Goal: Navigation & Orientation: Find specific page/section

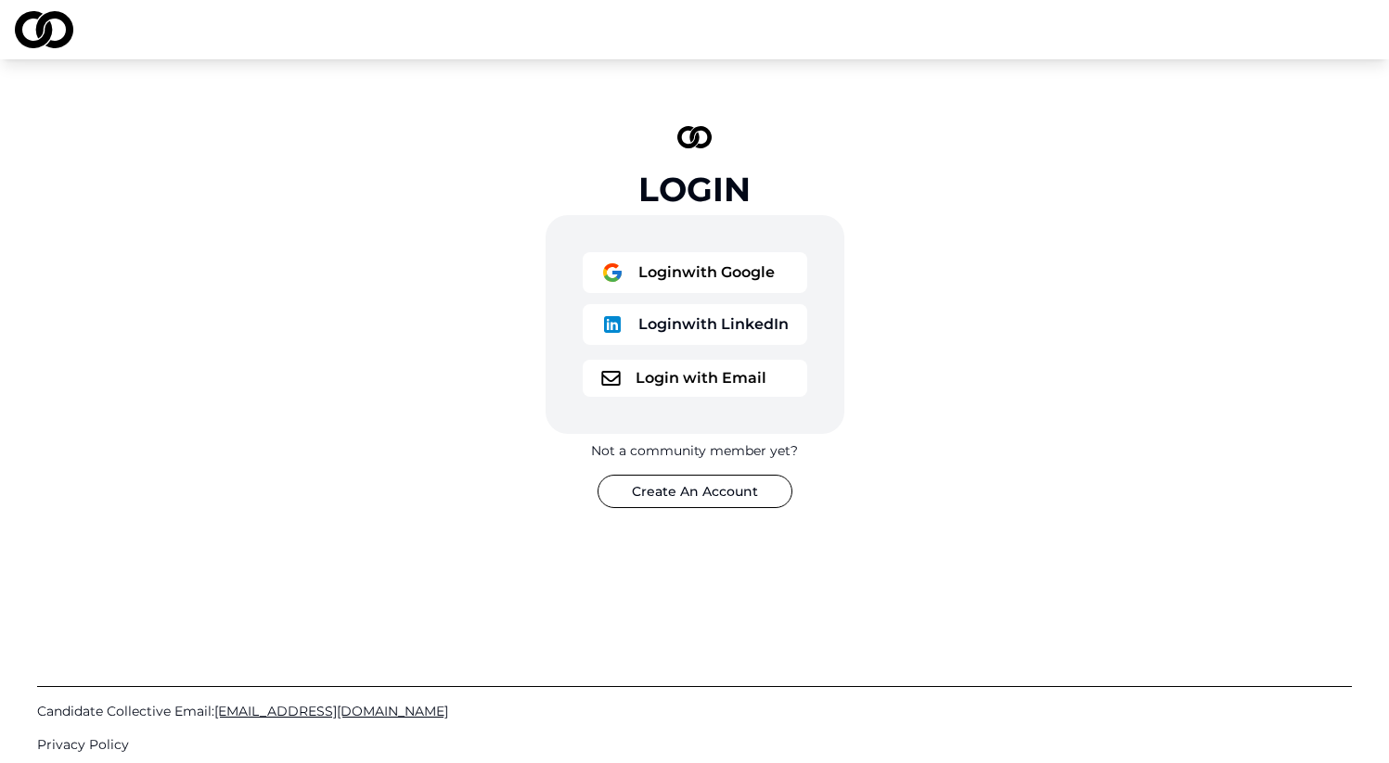
click at [724, 288] on button "Login with Google" at bounding box center [695, 272] width 224 height 41
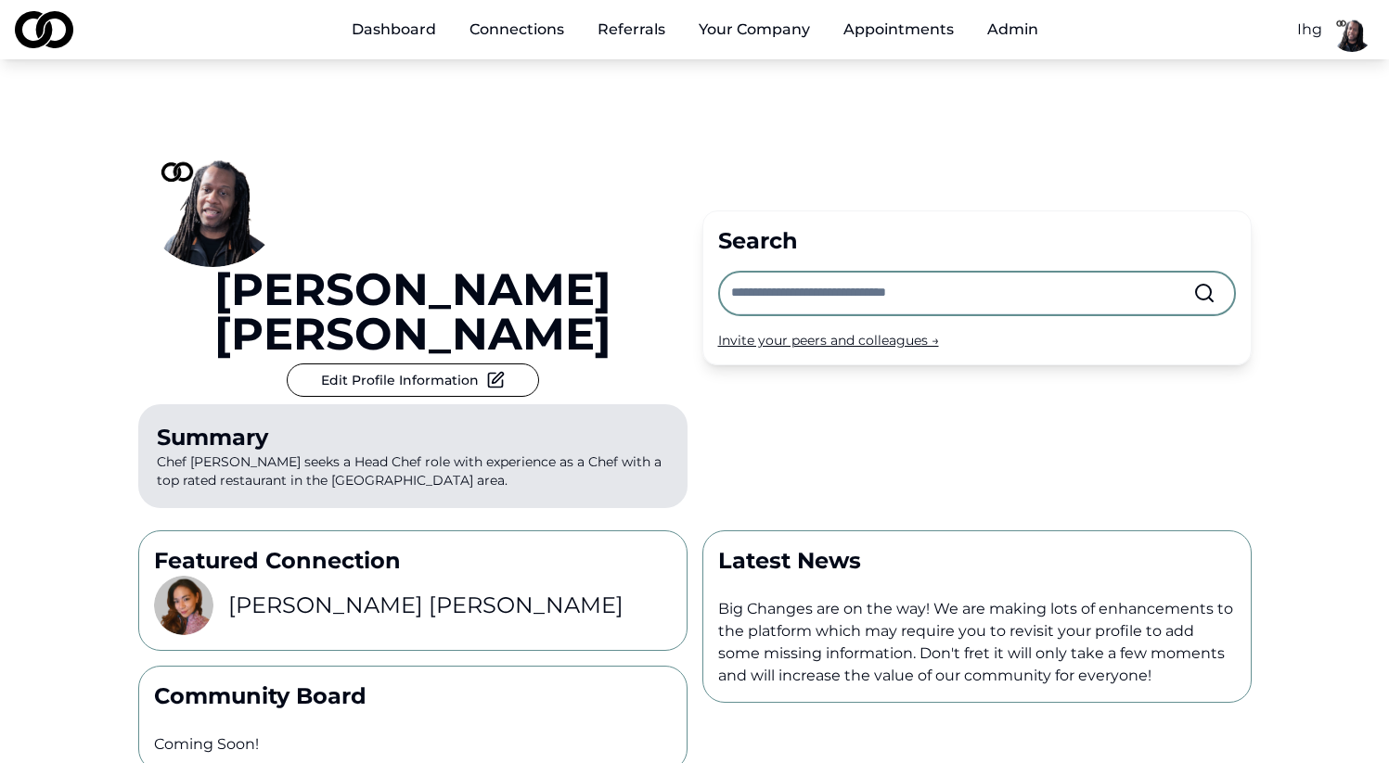
click at [1316, 70] on div "[PERSON_NAME] Edit Profile Information Summary Chef [PERSON_NAME] seeks a Head …" at bounding box center [694, 535] width 1389 height 952
click at [1313, 32] on html "Dashboard Connections Referrals Your Company Appointments Admin Ihg [PERSON_NAM…" at bounding box center [694, 381] width 1389 height 763
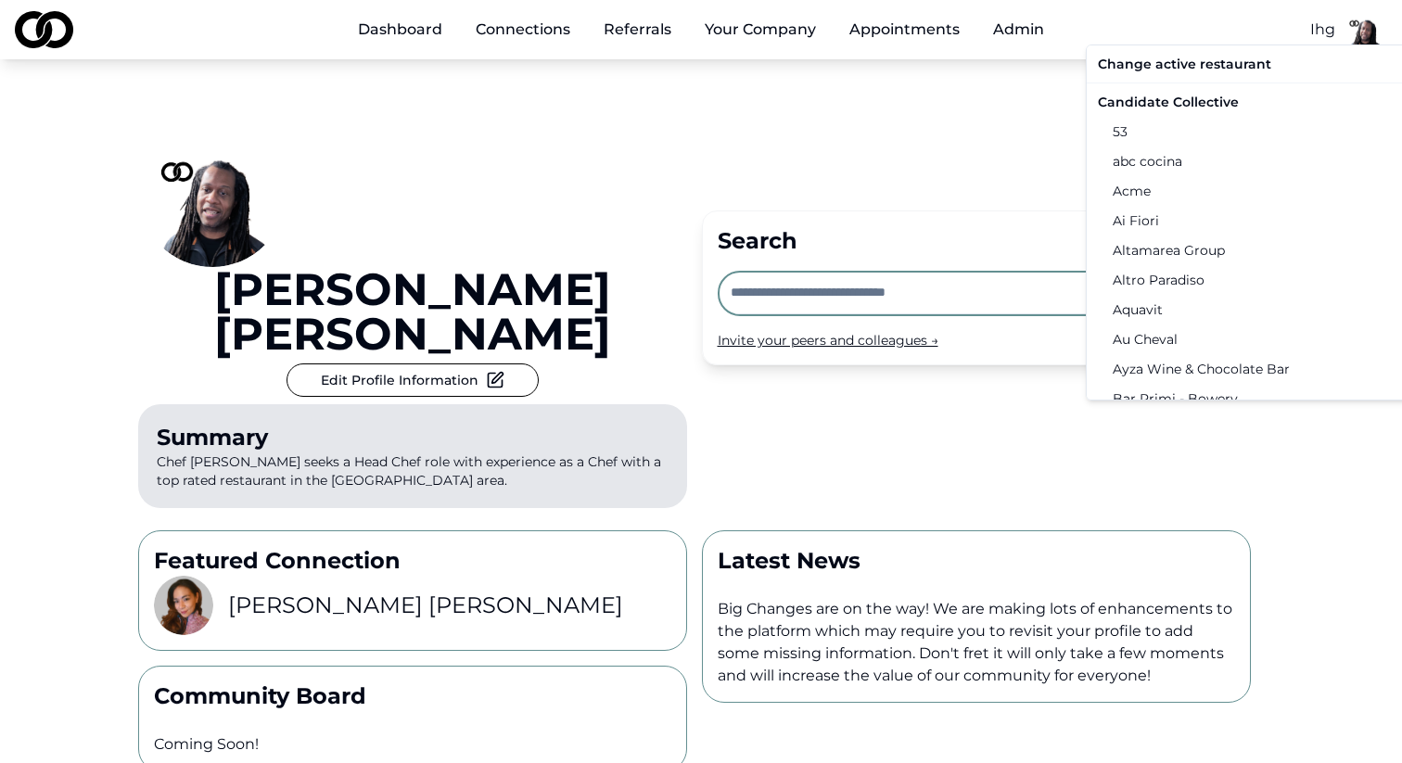
click at [1212, 93] on div "Candidate Collective" at bounding box center [1283, 102] width 384 height 30
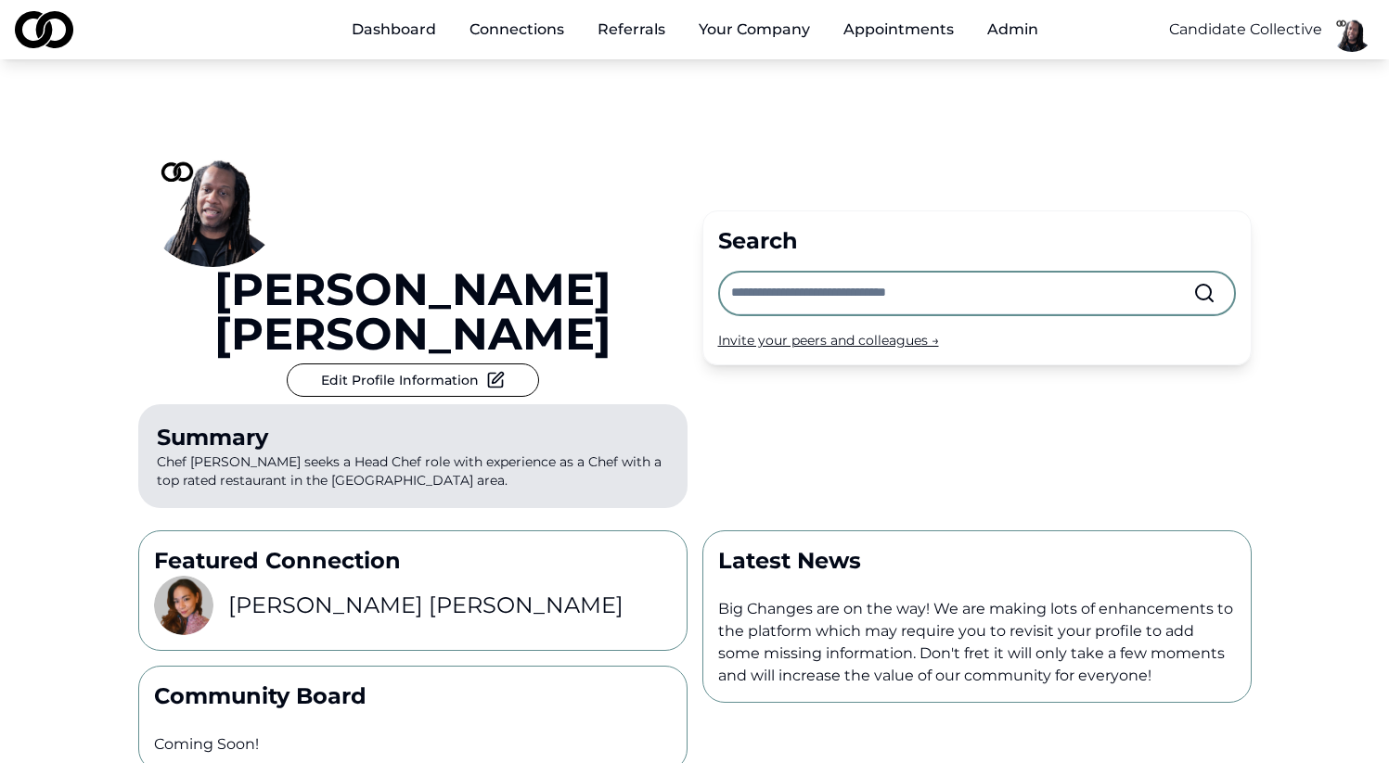
click at [1321, 163] on div "[PERSON_NAME] Edit Profile Information Summary Chef [PERSON_NAME] seeks a Head …" at bounding box center [694, 535] width 1389 height 952
